Goal: Task Accomplishment & Management: Manage account settings

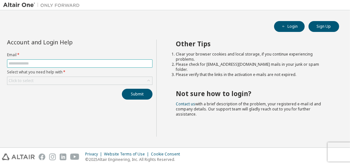
click at [43, 63] on input "text" at bounding box center [80, 63] width 142 height 5
type input "**********"
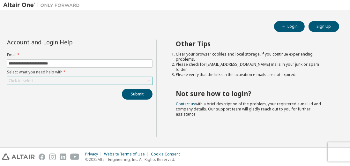
click at [60, 81] on div "Click to select" at bounding box center [79, 81] width 145 height 8
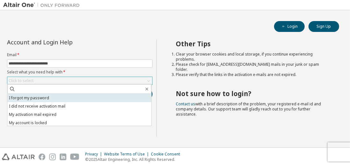
click at [62, 100] on li "I forgot my password" at bounding box center [79, 98] width 144 height 8
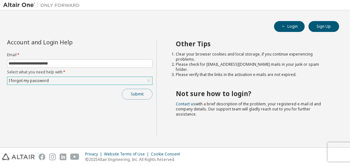
click at [132, 95] on button "Submit" at bounding box center [137, 94] width 31 height 11
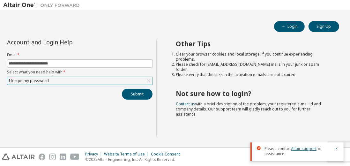
click at [298, 148] on link "Altair support" at bounding box center [303, 148] width 25 height 5
click at [300, 148] on link "Altair support" at bounding box center [303, 148] width 25 height 5
click at [296, 148] on link "Altair support" at bounding box center [303, 148] width 25 height 5
click at [134, 90] on button "Submit" at bounding box center [137, 94] width 31 height 11
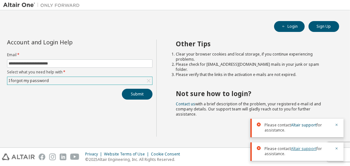
click at [305, 150] on link "Altair support" at bounding box center [303, 148] width 25 height 5
click at [103, 37] on div "**********" at bounding box center [174, 78] width 343 height 131
click at [296, 29] on button "Login" at bounding box center [289, 26] width 31 height 11
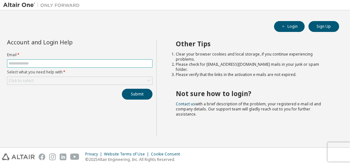
click at [85, 65] on input "text" at bounding box center [80, 63] width 142 height 5
click at [90, 46] on div "Account and Login Help Email * Select what you need help with * Click to select…" at bounding box center [79, 70] width 153 height 60
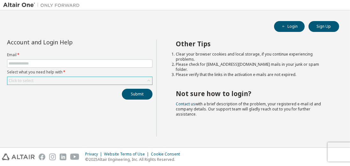
click at [65, 79] on div "Click to select" at bounding box center [79, 81] width 145 height 8
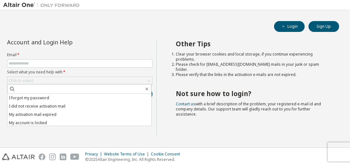
click at [112, 44] on div "Account and Login Help" at bounding box center [65, 42] width 116 height 5
